Goal: Submit feedback/report problem: Submit feedback/report problem

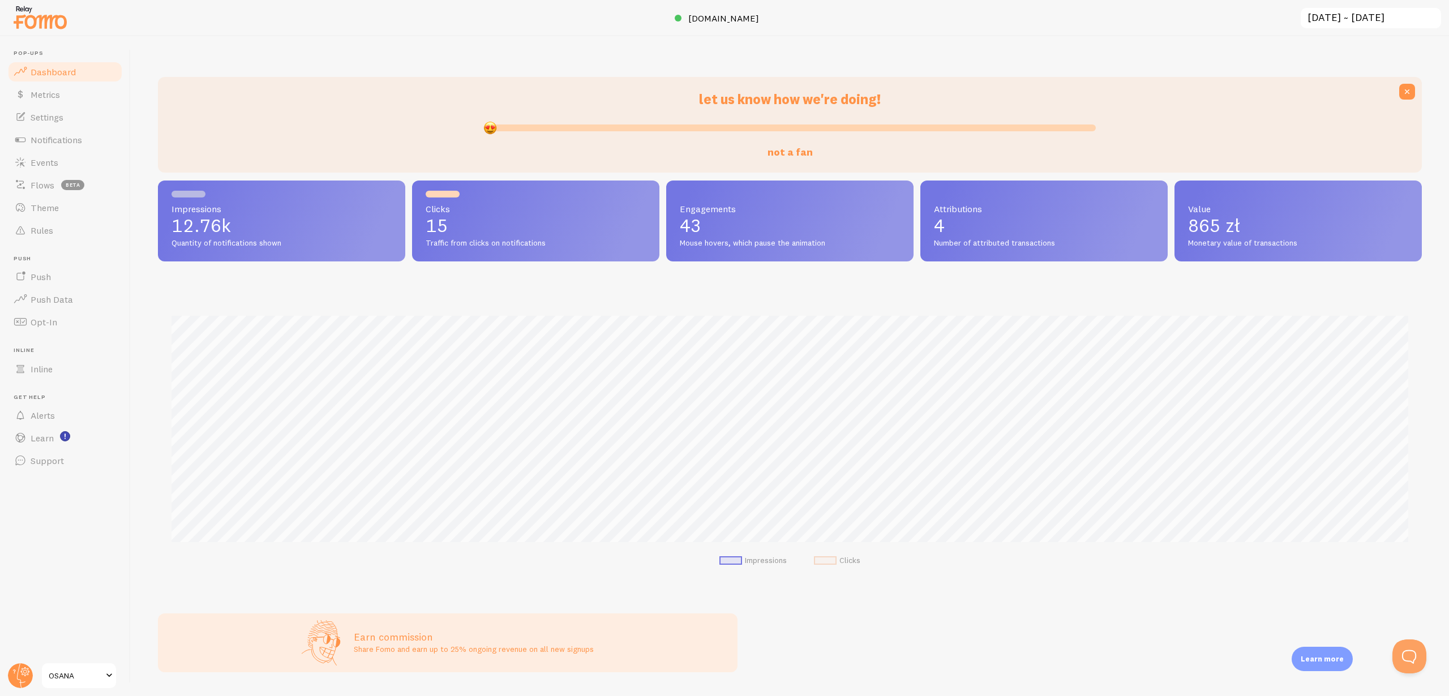
drag, startPoint x: 788, startPoint y: 128, endPoint x: 445, endPoint y: 131, distance: 343.5
type input "0"
click at [484, 131] on input "not a fan" at bounding box center [790, 128] width 612 height 14
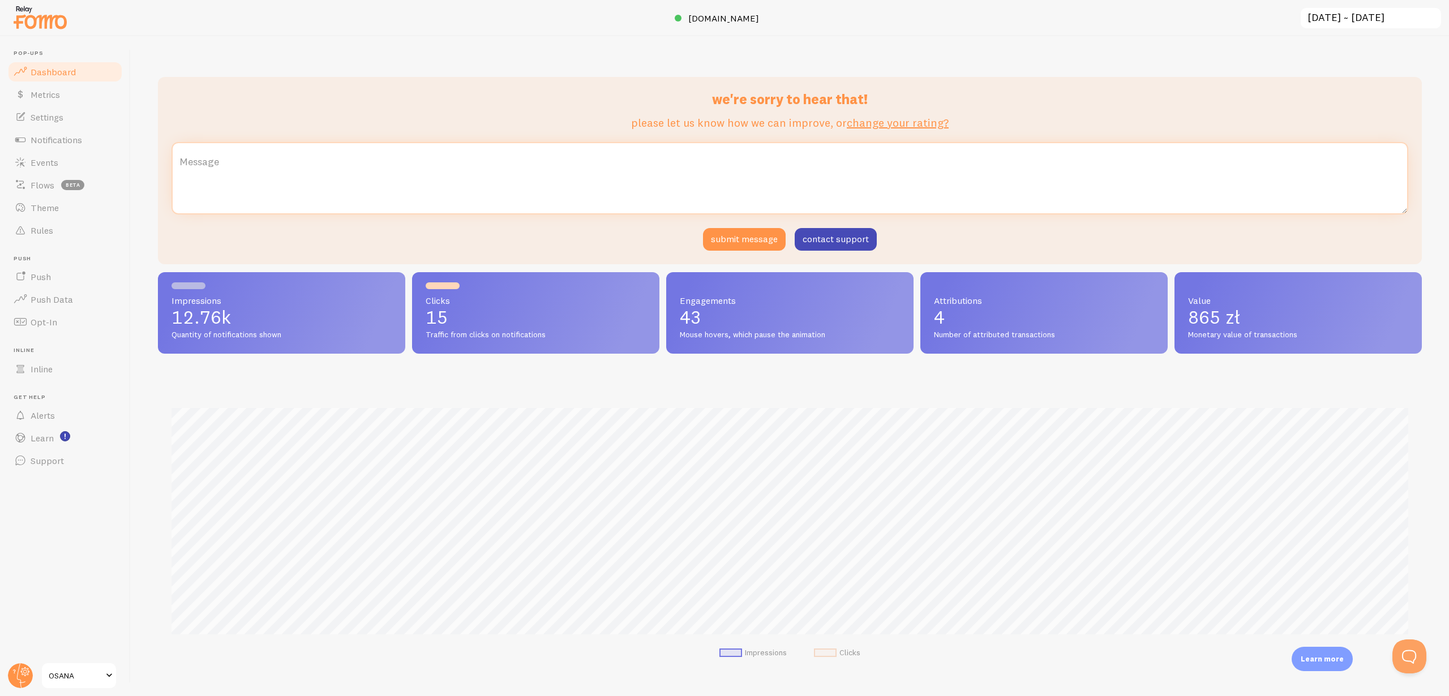
click at [540, 193] on textarea "Message" at bounding box center [789, 178] width 1237 height 72
type textarea "Too expensive"
click at [720, 253] on div "we're sorry to hear that! please let us know how we can improve, or change your…" at bounding box center [790, 170] width 1264 height 187
click at [720, 239] on button "submit message" at bounding box center [744, 239] width 83 height 23
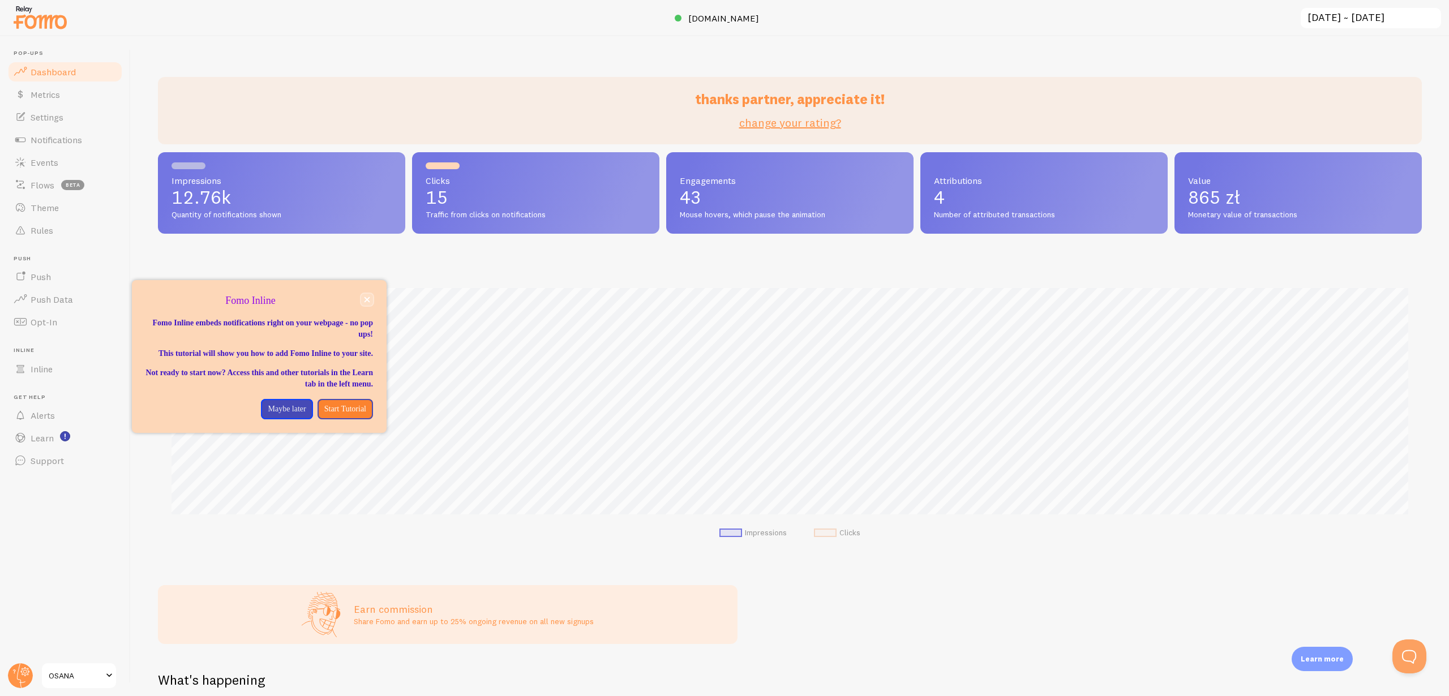
click at [366, 297] on icon "close," at bounding box center [367, 300] width 6 height 6
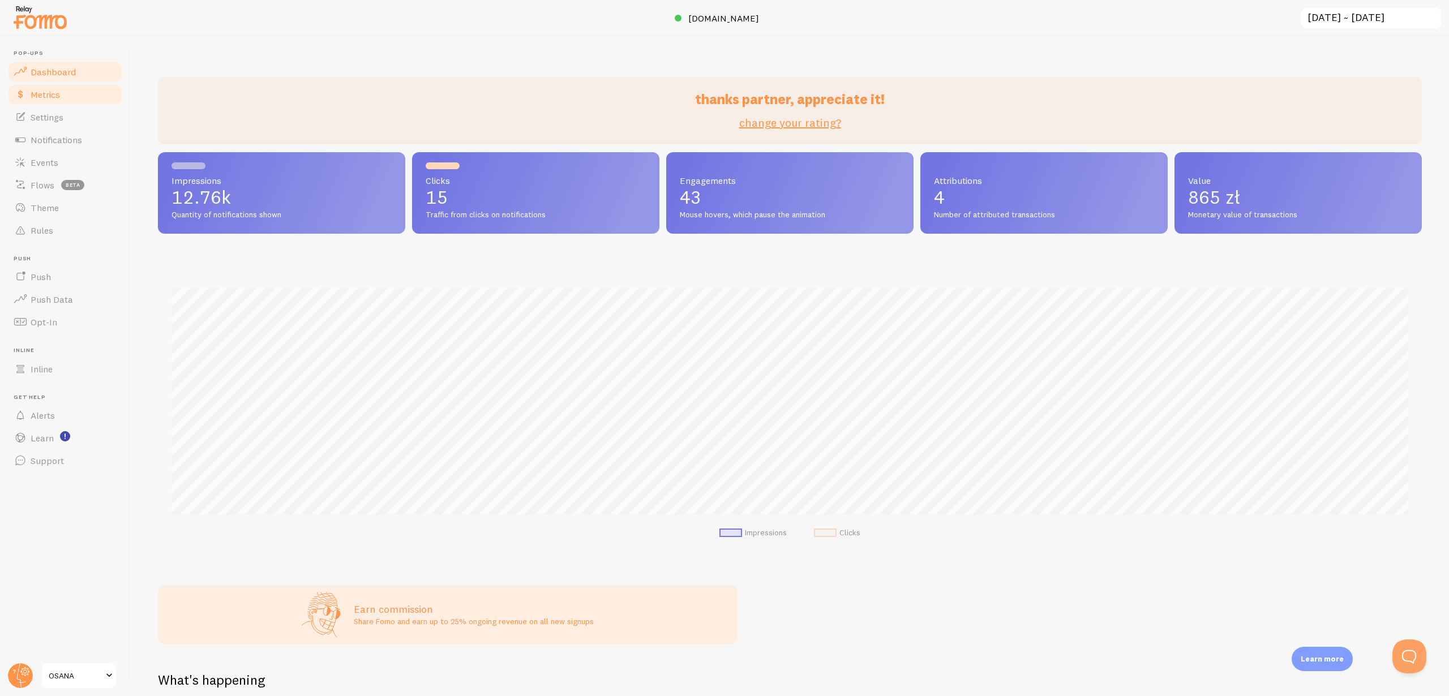
click at [55, 102] on link "Metrics" at bounding box center [65, 94] width 117 height 23
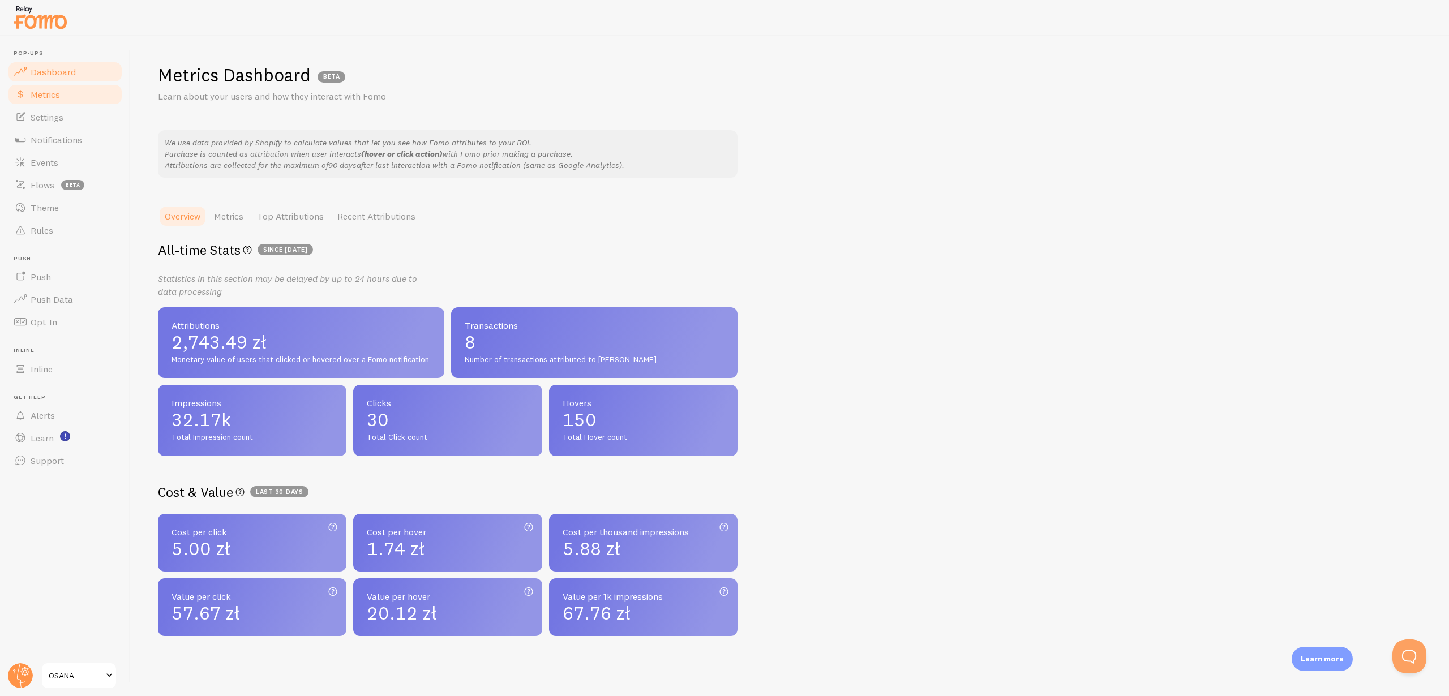
click at [54, 81] on link "Dashboard" at bounding box center [65, 72] width 117 height 23
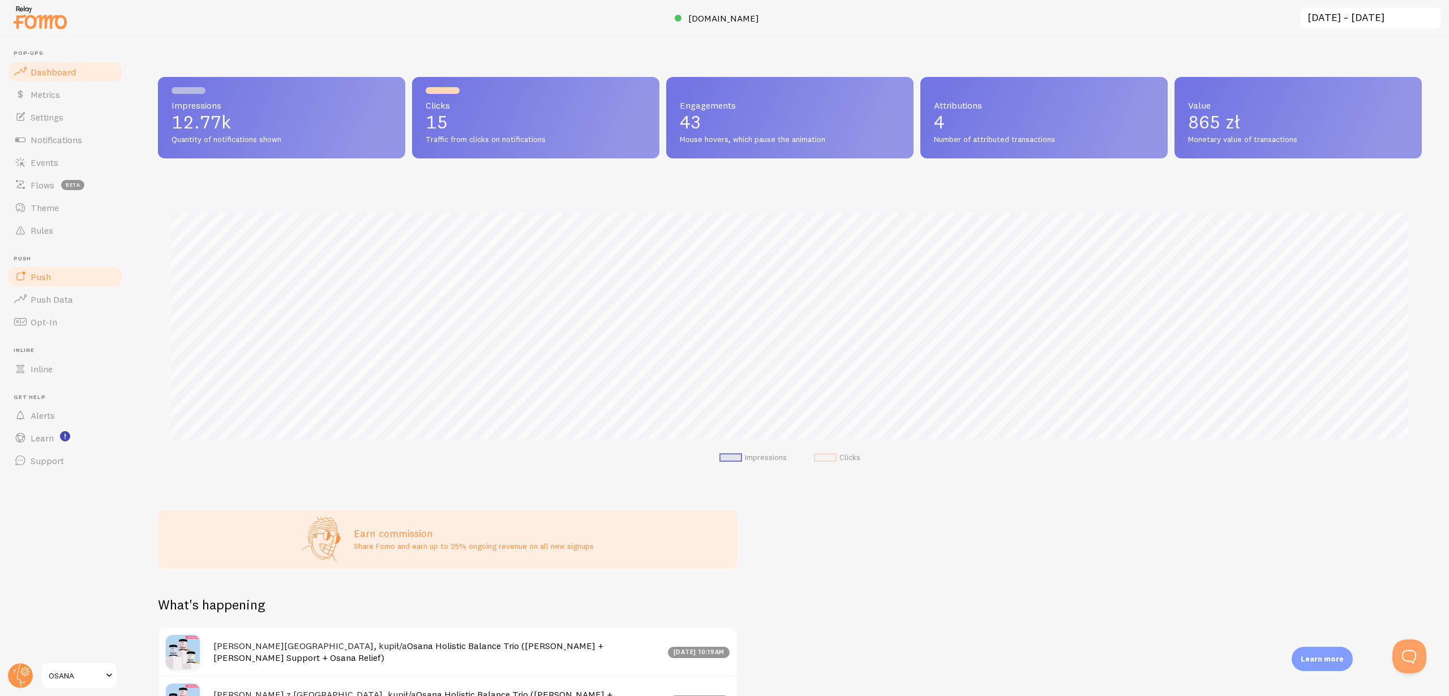
scroll to position [297, 1264]
click at [113, 680] on span at bounding box center [109, 676] width 14 height 14
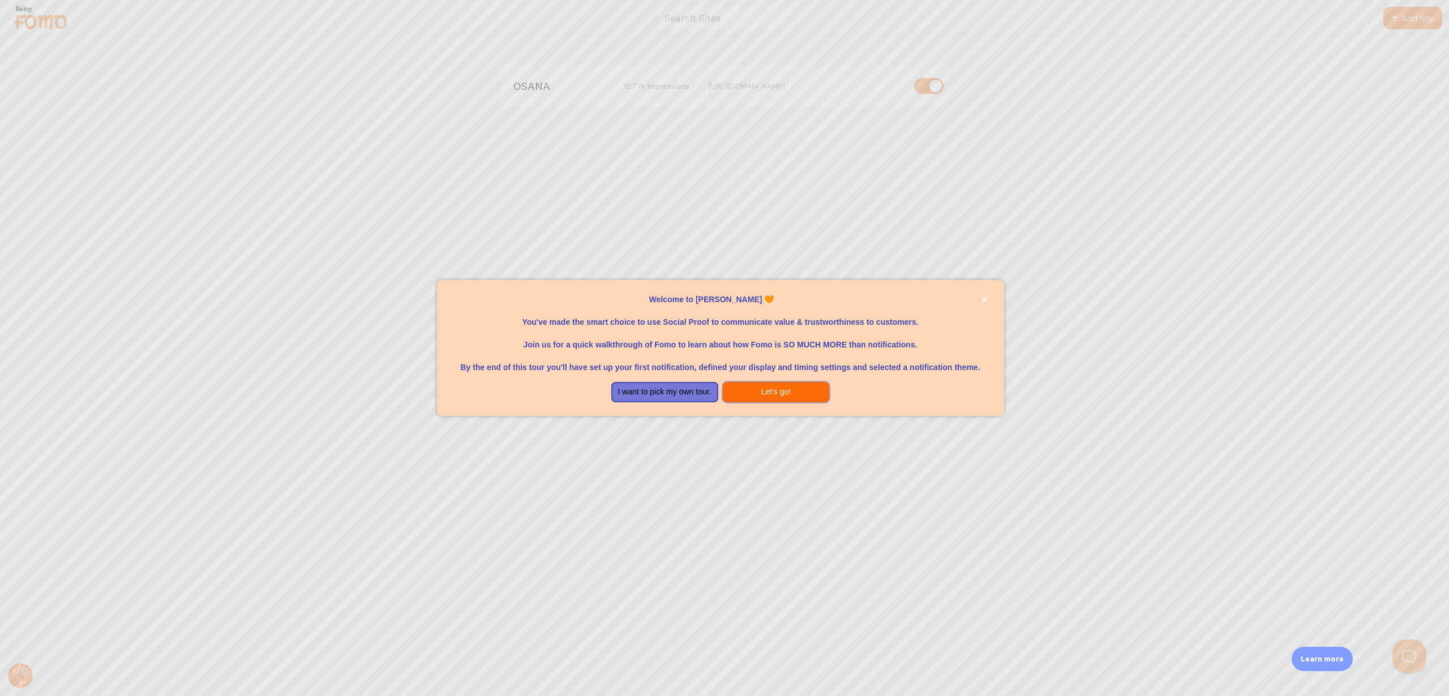
click at [746, 388] on button "Let's go!" at bounding box center [776, 392] width 107 height 20
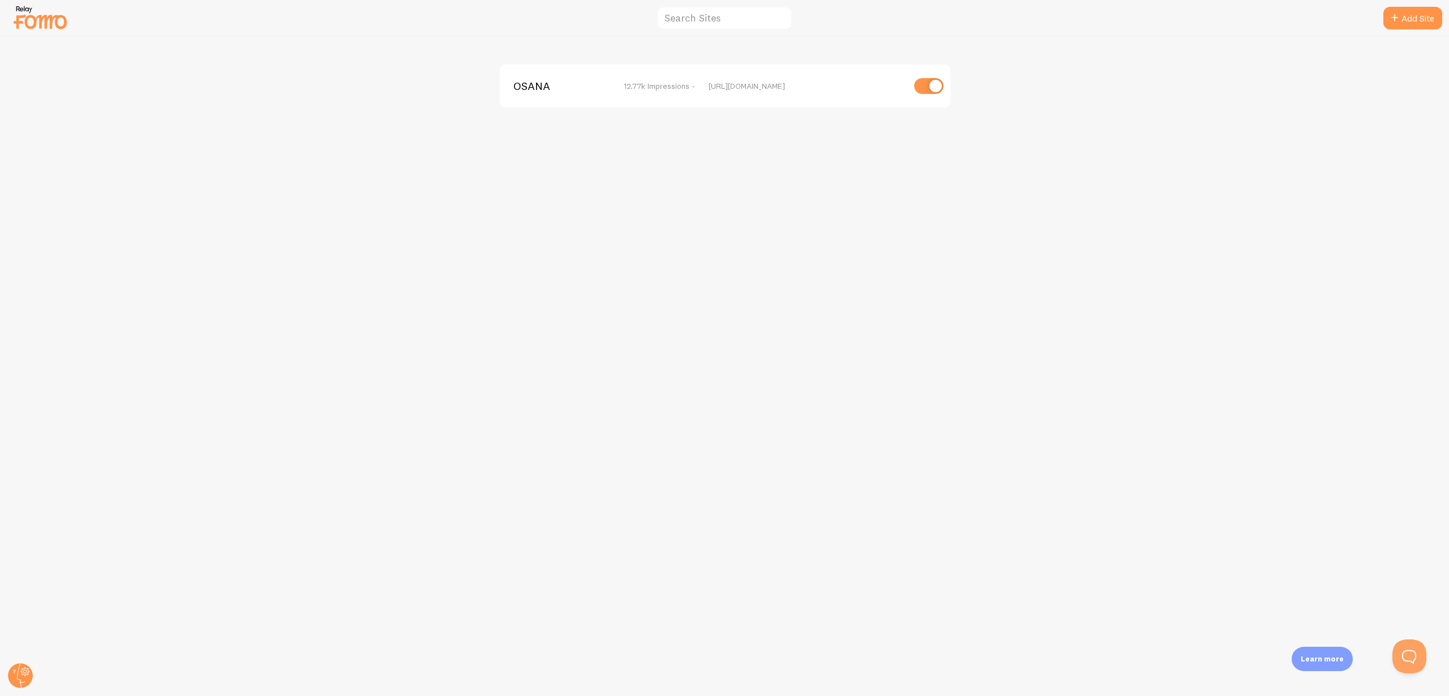
click at [55, 25] on img at bounding box center [40, 17] width 57 height 29
click at [18, 670] on icon at bounding box center [21, 675] width 8 height 25
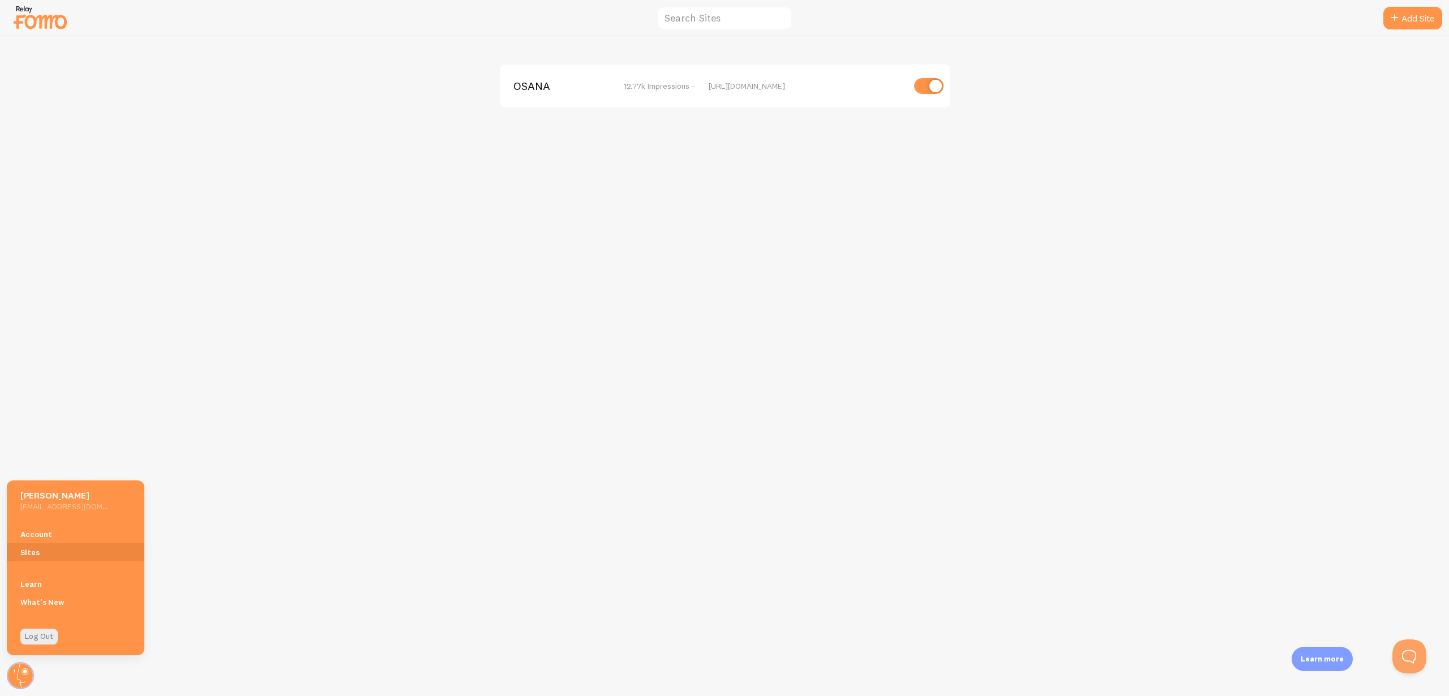
click at [123, 630] on div "Log Out" at bounding box center [76, 637] width 138 height 24
click at [207, 158] on div "OSANA 12.77k Impressions - [URL][DOMAIN_NAME]" at bounding box center [725, 366] width 1448 height 660
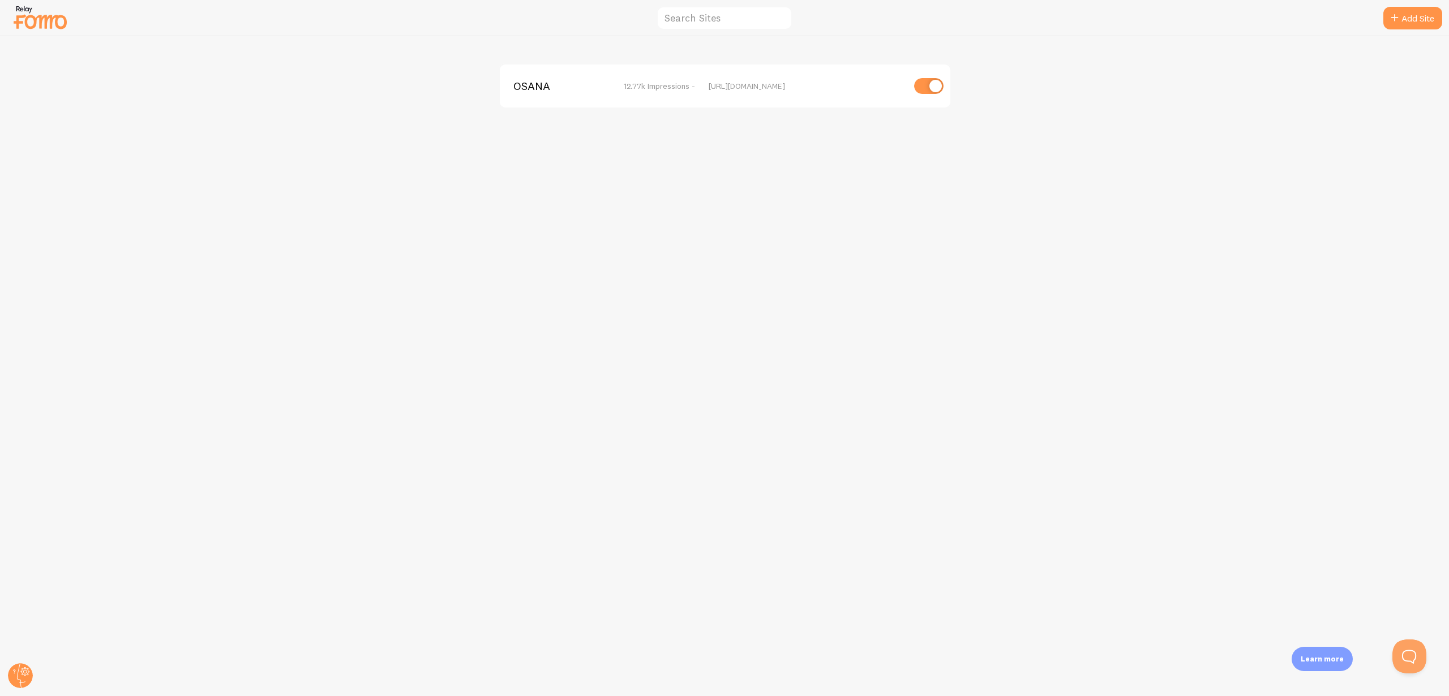
click at [57, 15] on img at bounding box center [40, 17] width 57 height 29
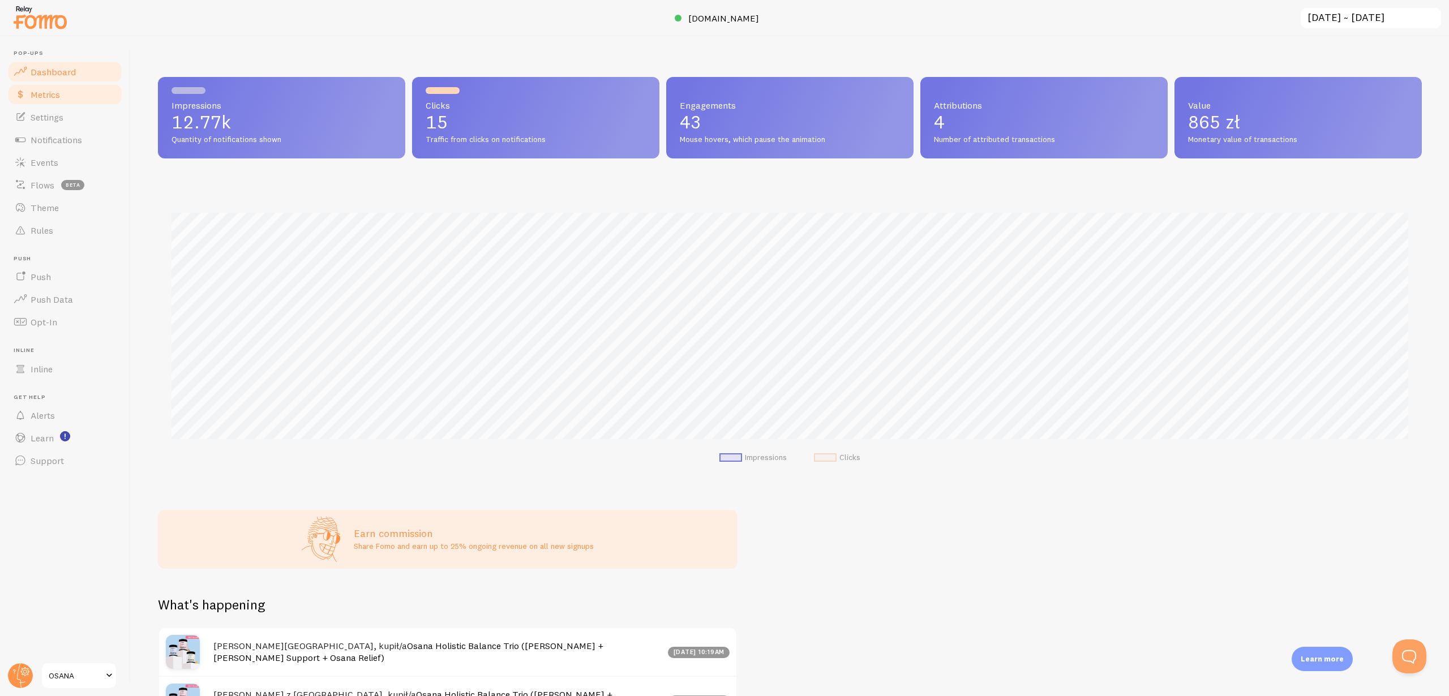
scroll to position [297, 1264]
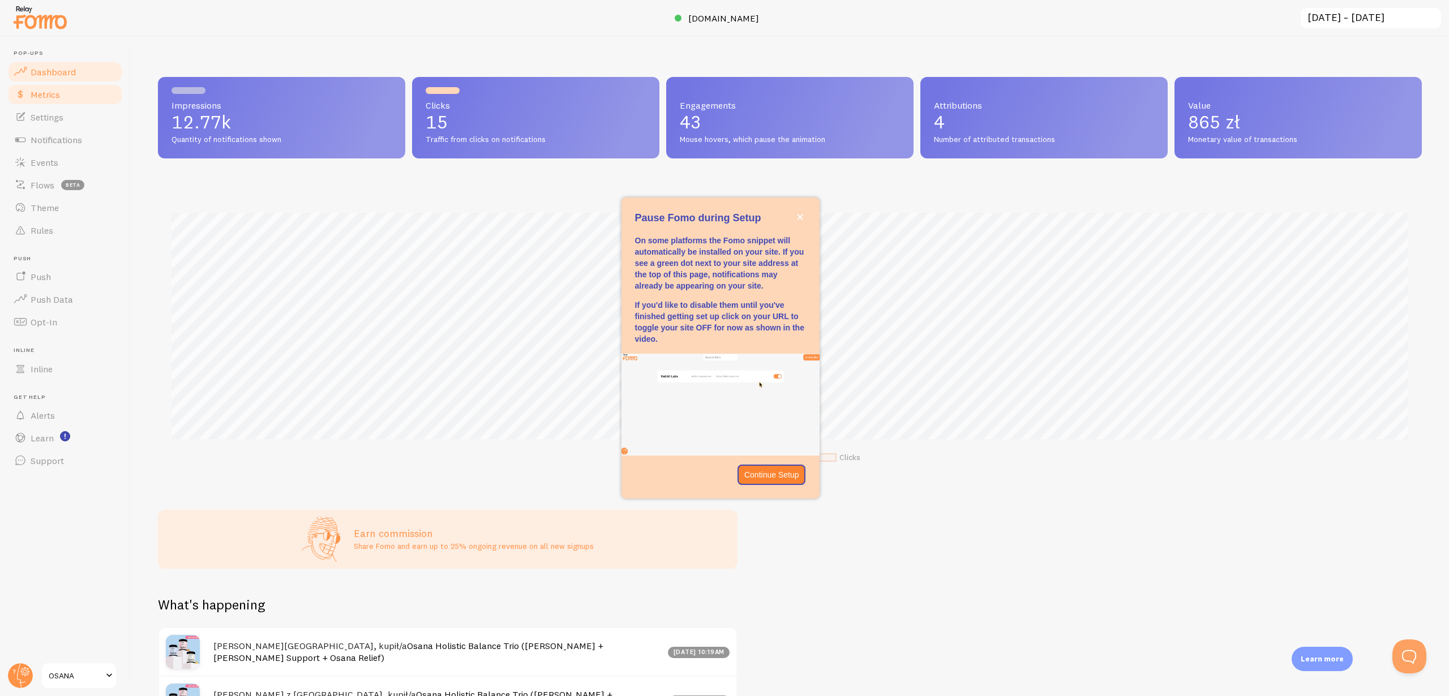
click at [29, 103] on link "Metrics" at bounding box center [65, 94] width 117 height 23
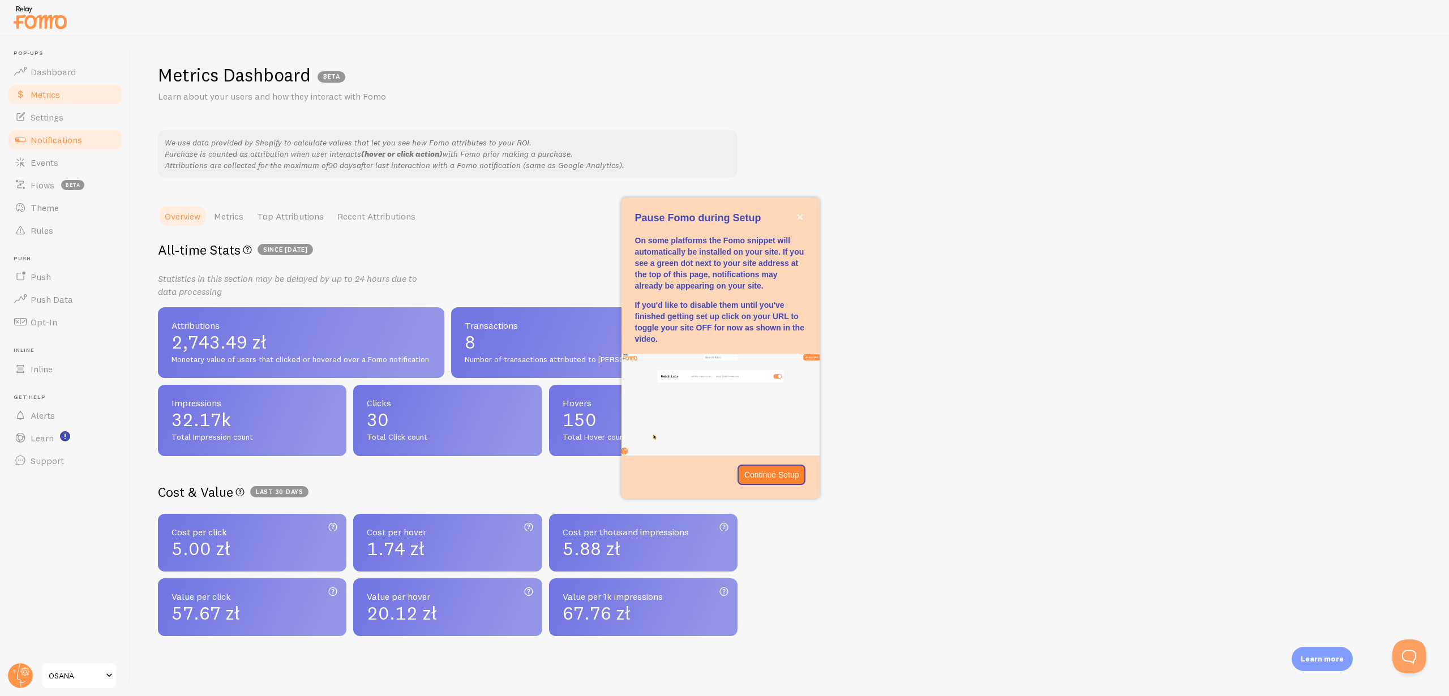
click at [40, 136] on span "Notifications" at bounding box center [57, 139] width 52 height 11
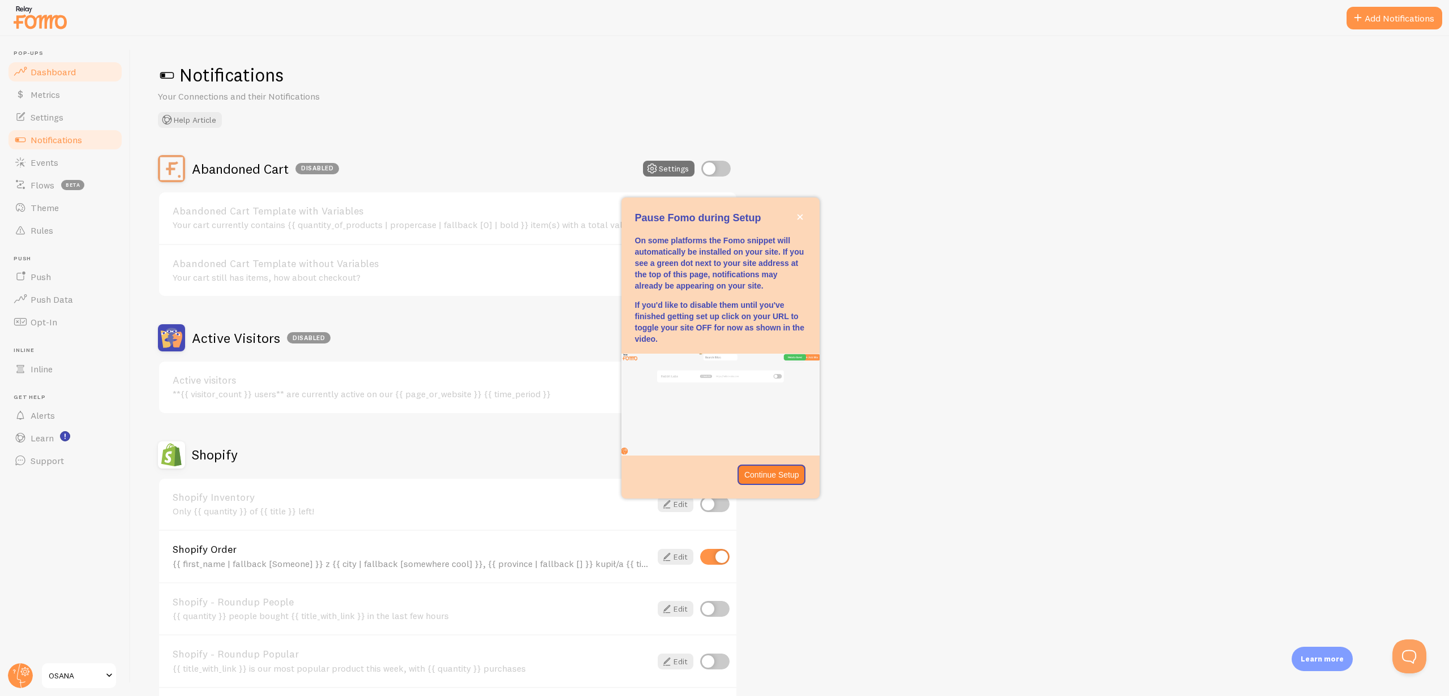
click at [51, 78] on link "Dashboard" at bounding box center [65, 72] width 117 height 23
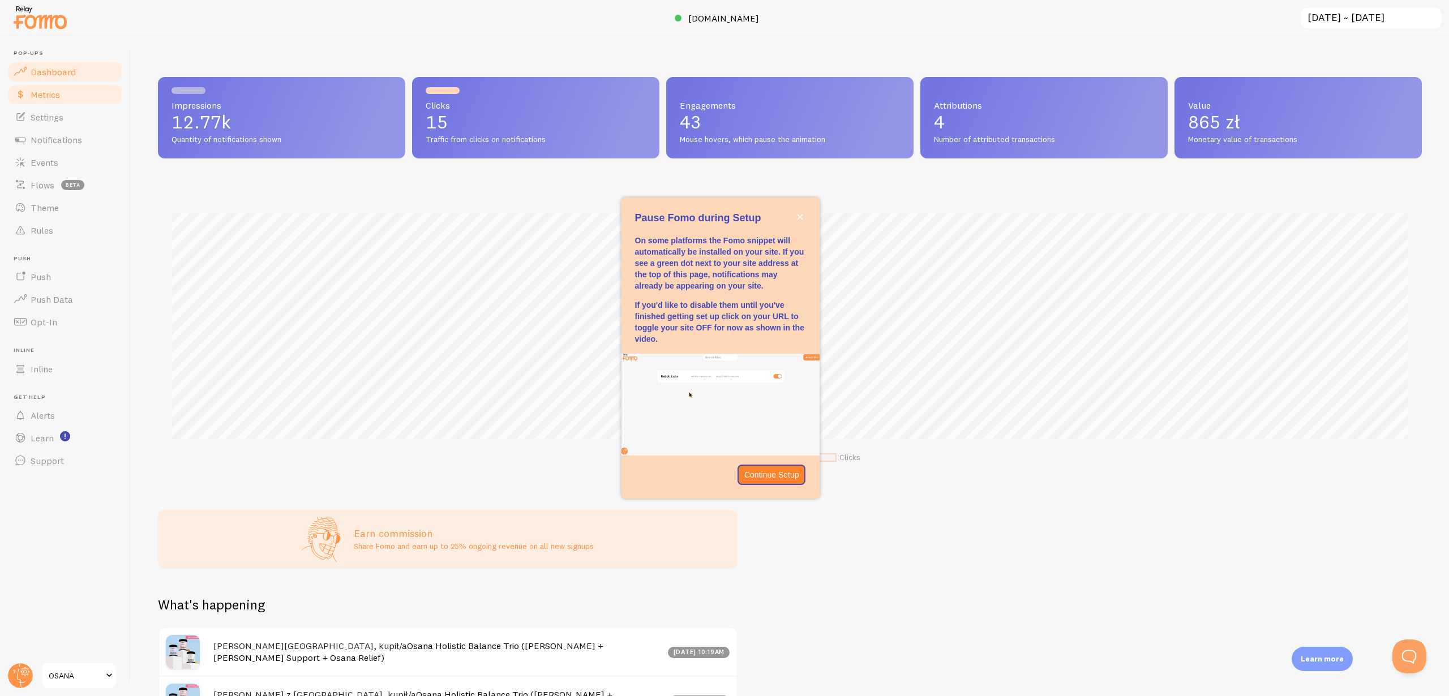
scroll to position [297, 1264]
click at [49, 96] on span "Metrics" at bounding box center [45, 94] width 29 height 11
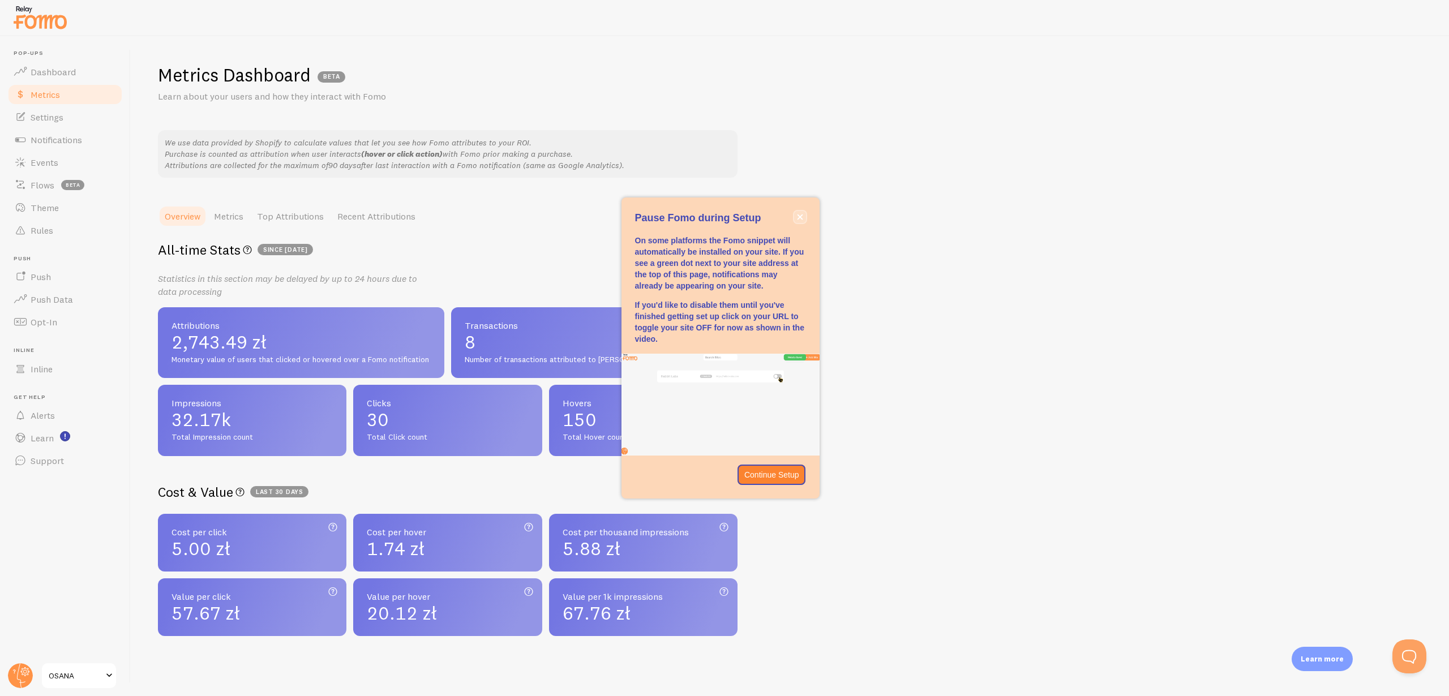
click at [804, 221] on button "close," at bounding box center [800, 217] width 12 height 12
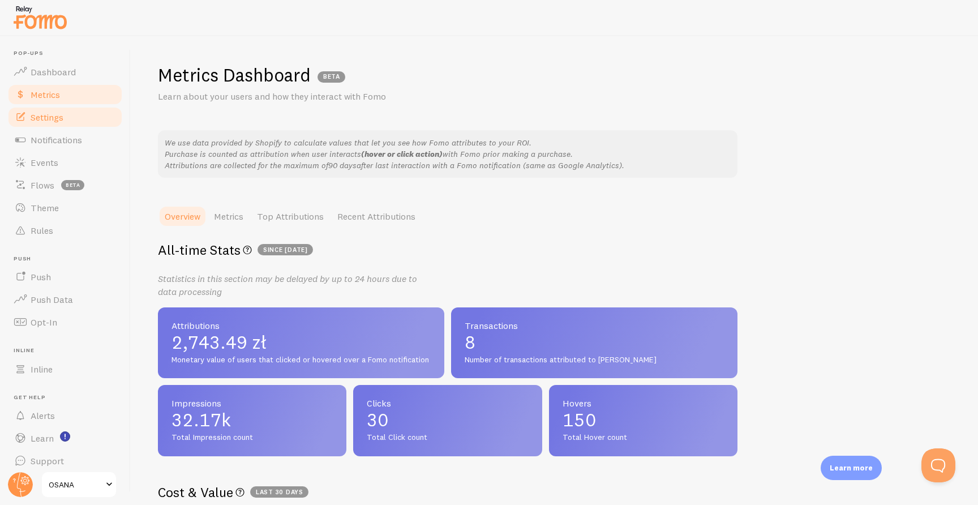
click at [59, 123] on link "Settings" at bounding box center [65, 117] width 117 height 23
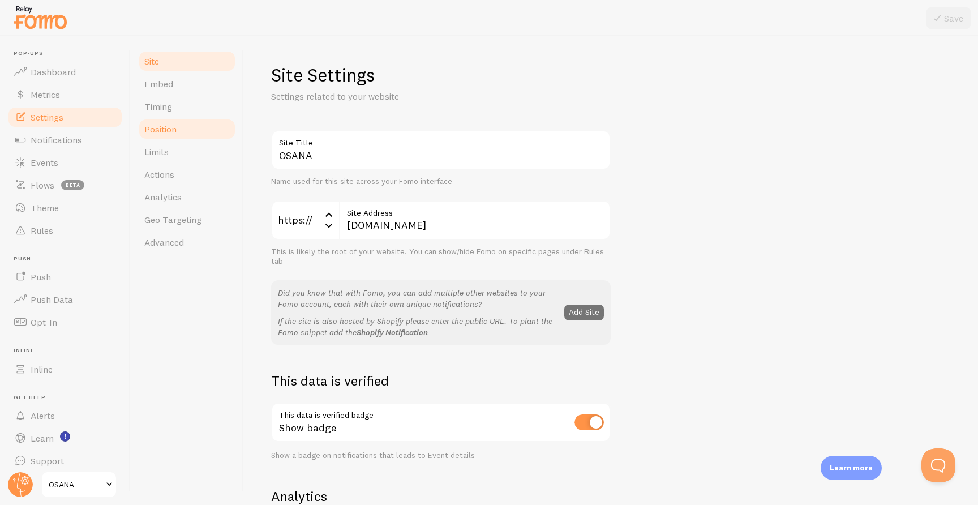
click at [166, 136] on link "Position" at bounding box center [187, 129] width 99 height 23
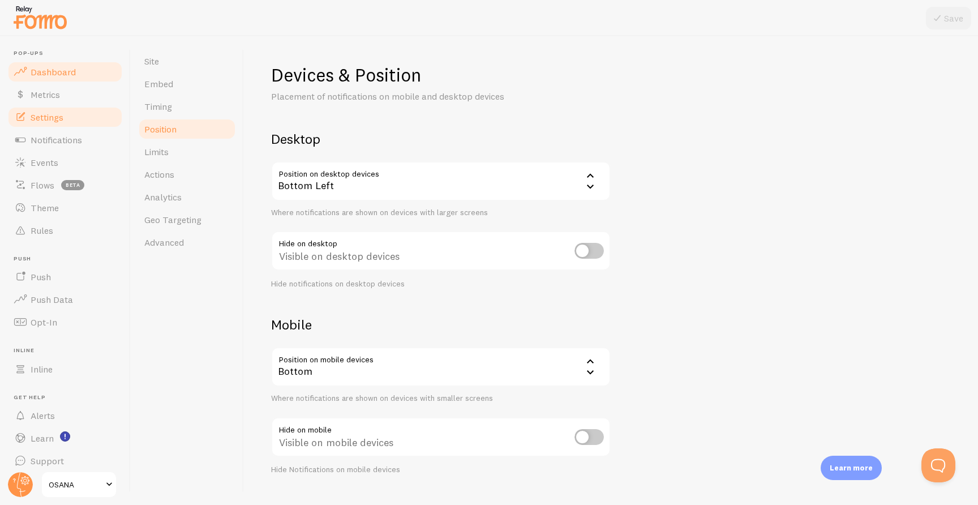
click at [68, 68] on span "Dashboard" at bounding box center [53, 71] width 45 height 11
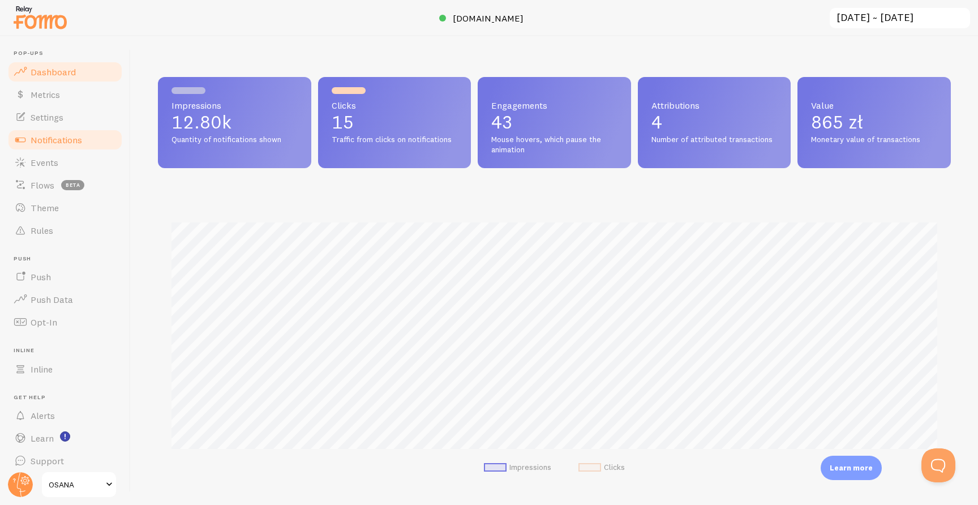
click at [74, 139] on span "Notifications" at bounding box center [57, 139] width 52 height 11
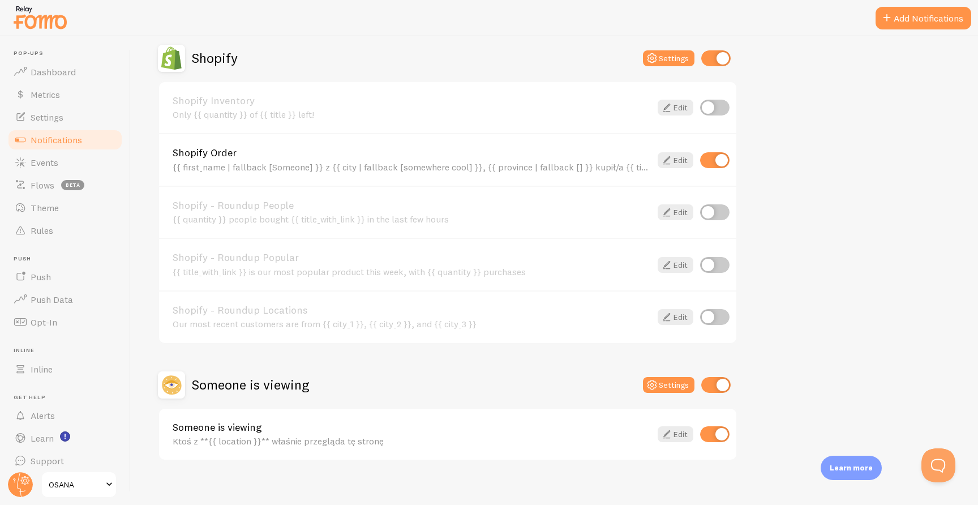
scroll to position [400, 0]
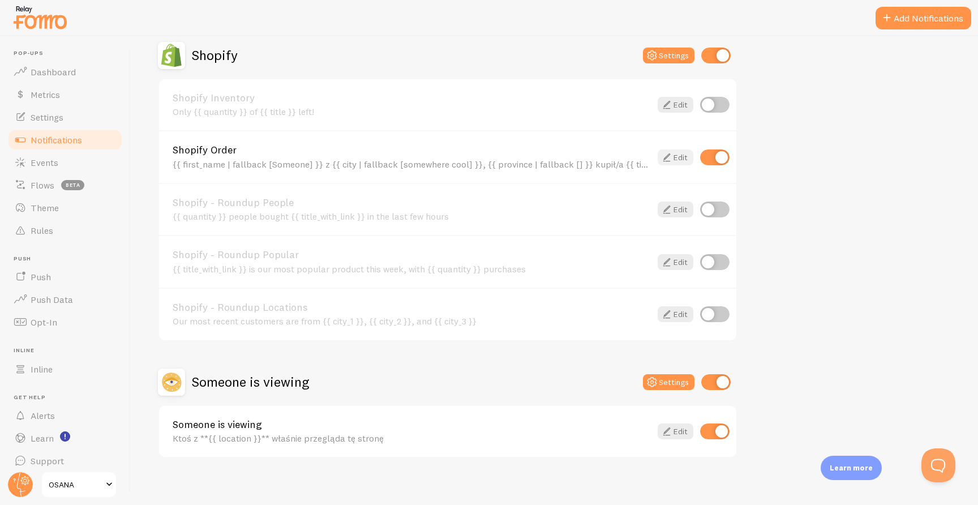
click at [672, 162] on icon at bounding box center [667, 158] width 14 height 14
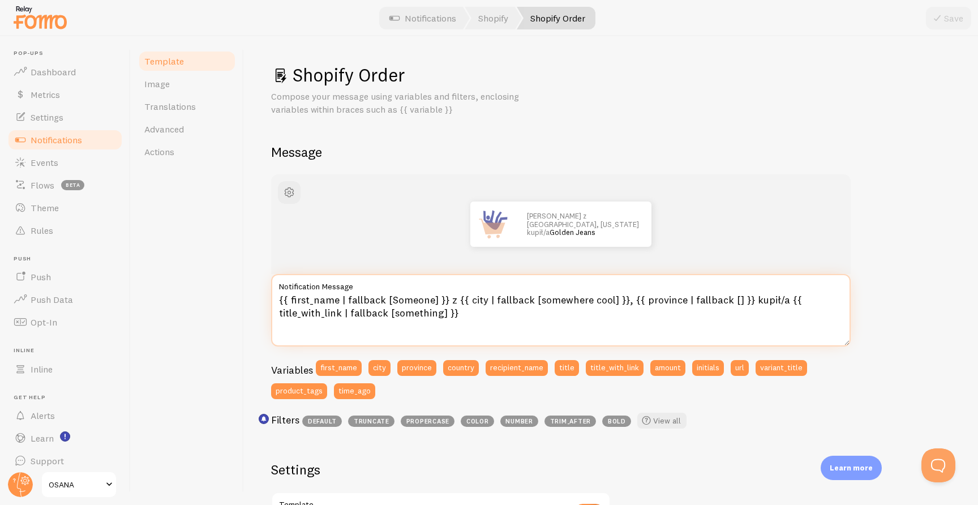
click at [471, 318] on textarea "{{ first_name | fallback [Someone] }} z {{ city | fallback [somewhere cool] }},…" at bounding box center [561, 310] width 580 height 72
